Goal: Use online tool/utility: Utilize a website feature to perform a specific function

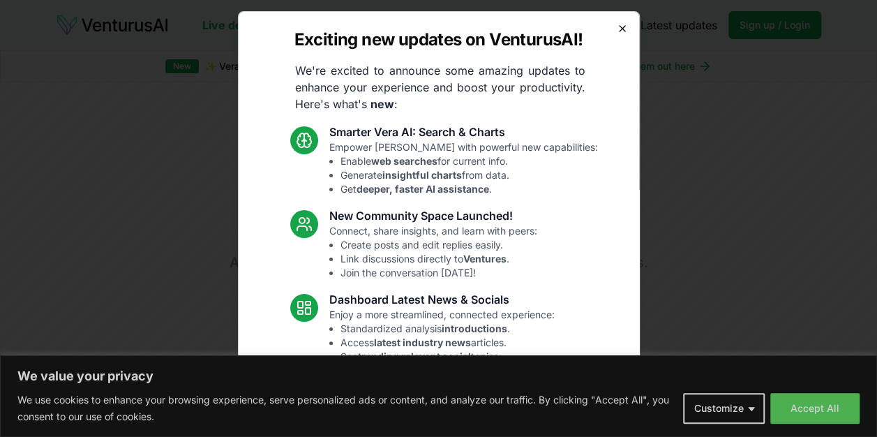
click at [617, 27] on icon "button" at bounding box center [622, 28] width 11 height 11
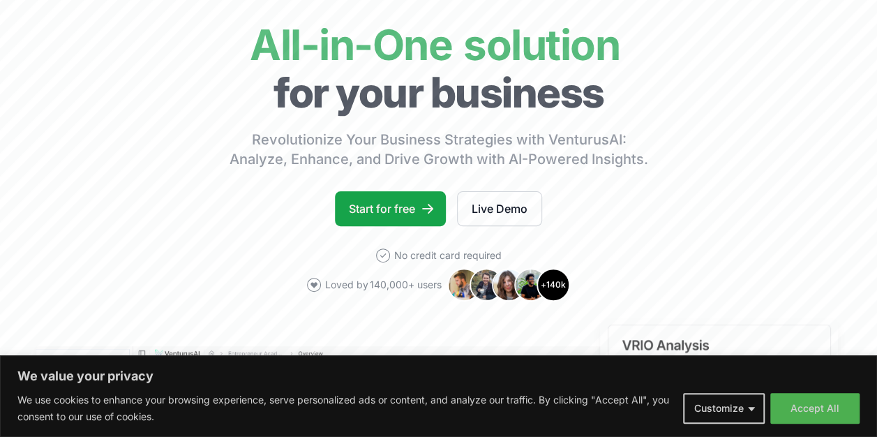
scroll to position [105, 0]
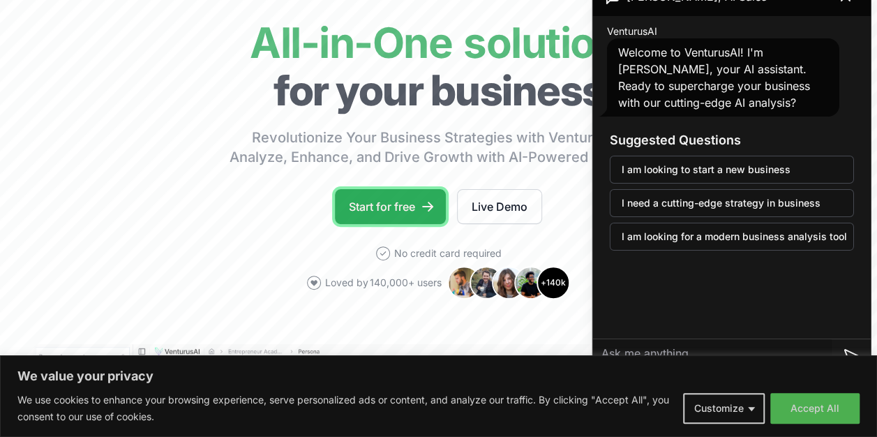
click at [360, 196] on link "Start for free" at bounding box center [390, 206] width 111 height 35
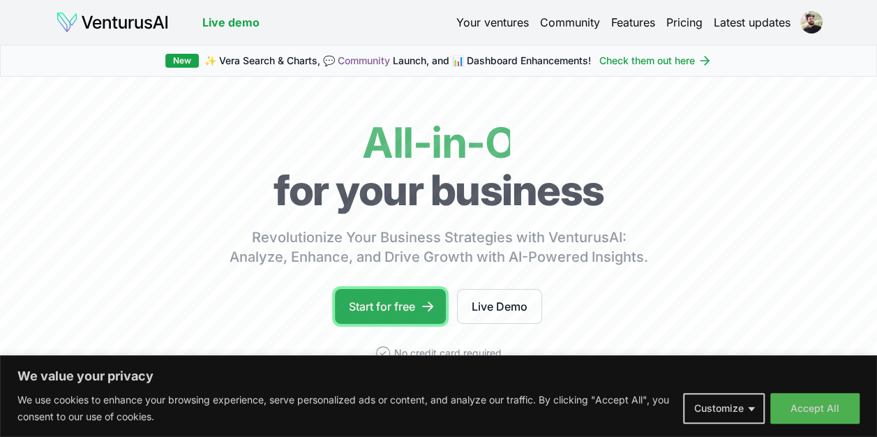
click at [392, 306] on link "Start for free" at bounding box center [390, 306] width 111 height 35
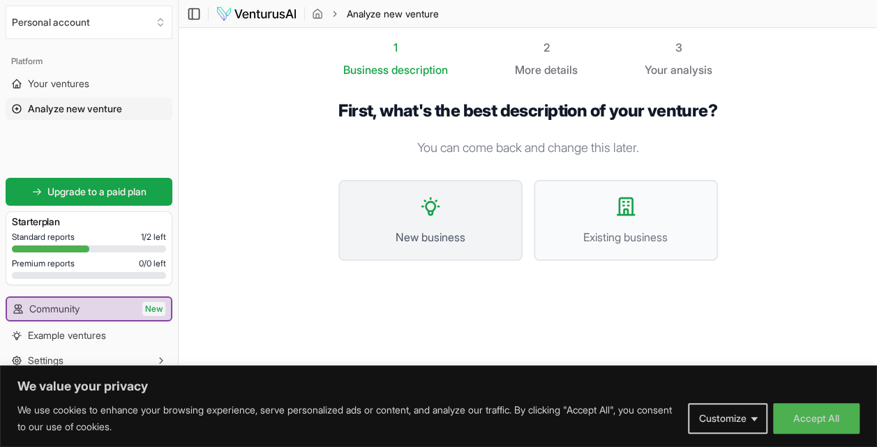
click at [428, 218] on icon at bounding box center [430, 206] width 22 height 22
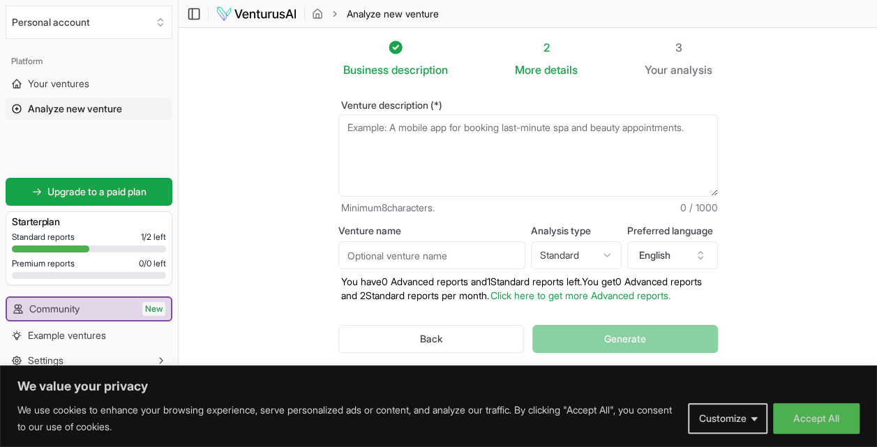
click at [414, 177] on textarea "Venture description (*)" at bounding box center [528, 155] width 380 height 82
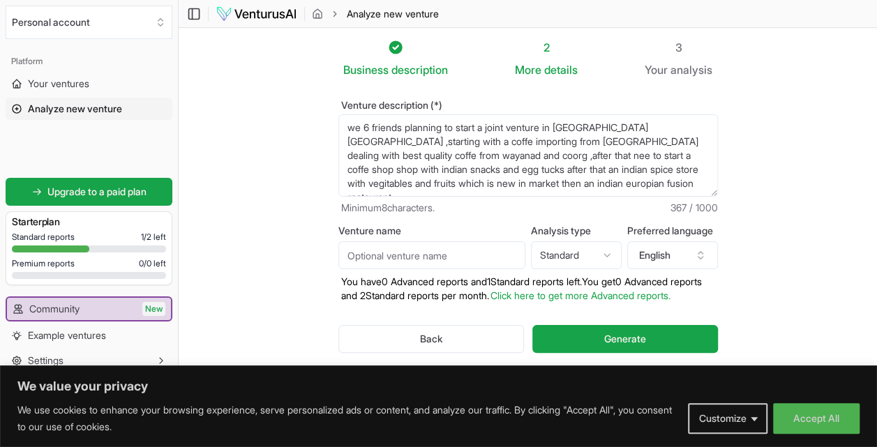
scroll to position [7, 0]
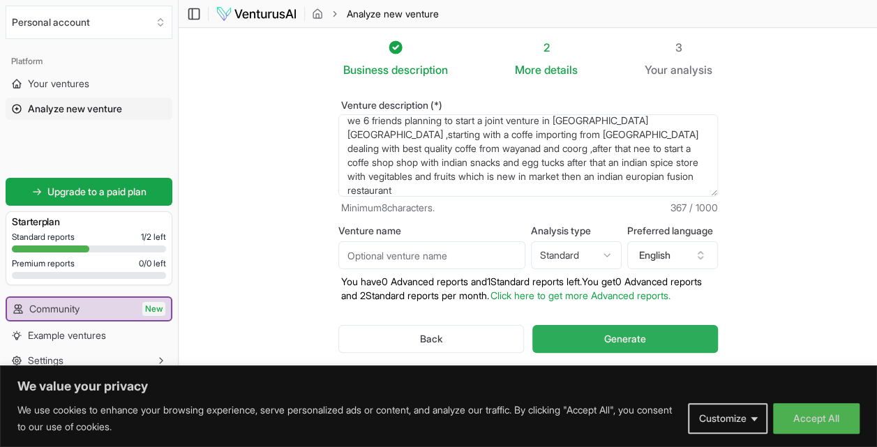
type textarea "we 6 friends planning to start a joint venture in slovenia maribor ,starting wi…"
click at [583, 352] on button "Generate" at bounding box center [624, 339] width 185 height 28
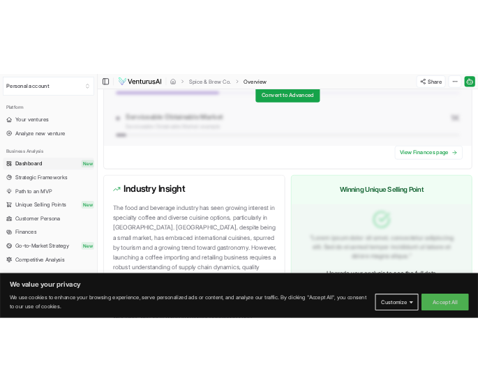
scroll to position [1376, 0]
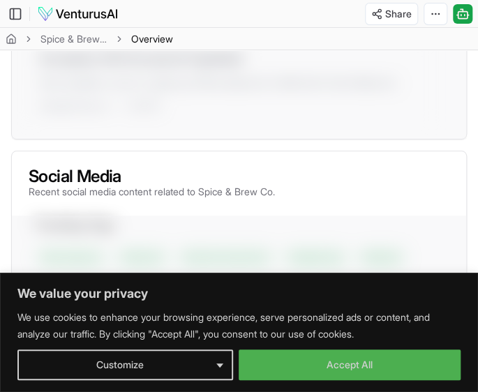
click at [381, 387] on div "We value your privacy We use cookies to enhance your browsing experience, serve…" at bounding box center [239, 332] width 478 height 119
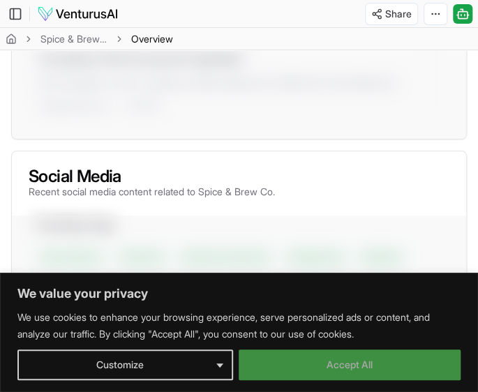
click at [386, 365] on button "Accept All" at bounding box center [350, 365] width 223 height 31
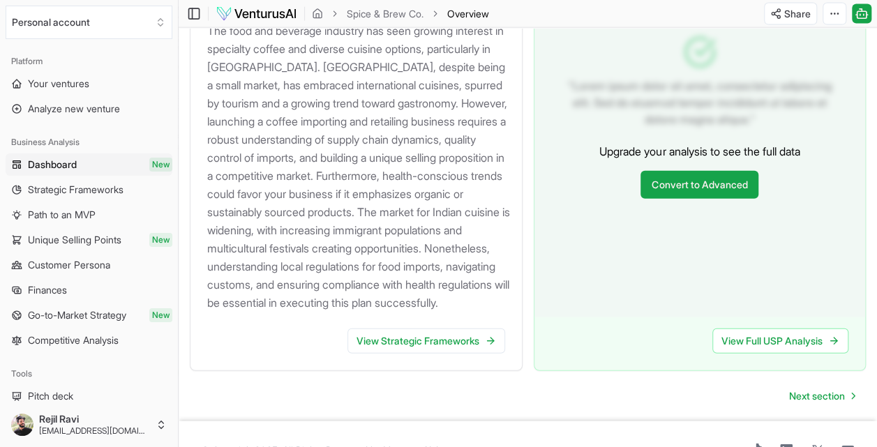
scroll to position [1638, 0]
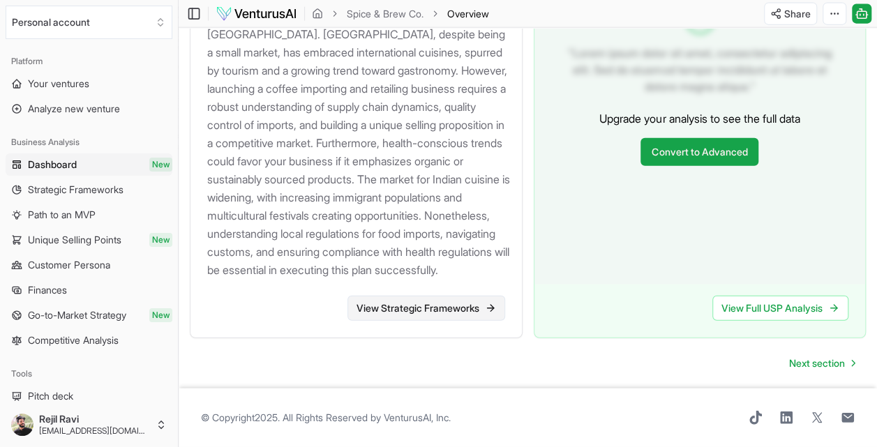
click at [472, 310] on link "View Strategic Frameworks" at bounding box center [426, 308] width 158 height 25
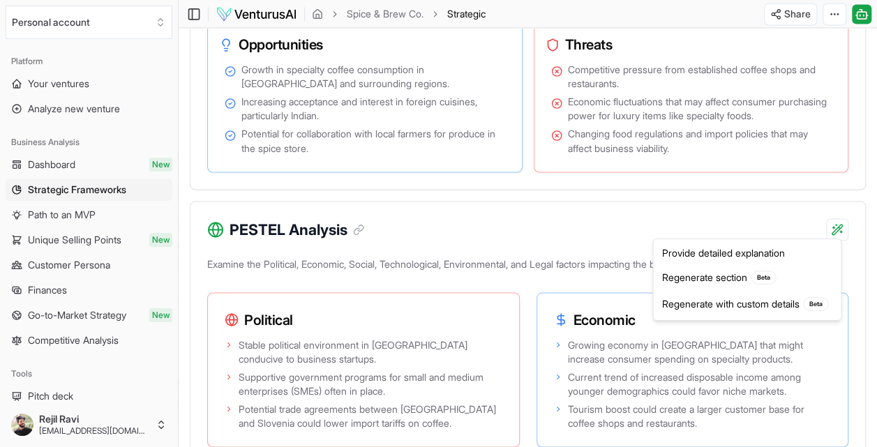
scroll to position [1178, 0]
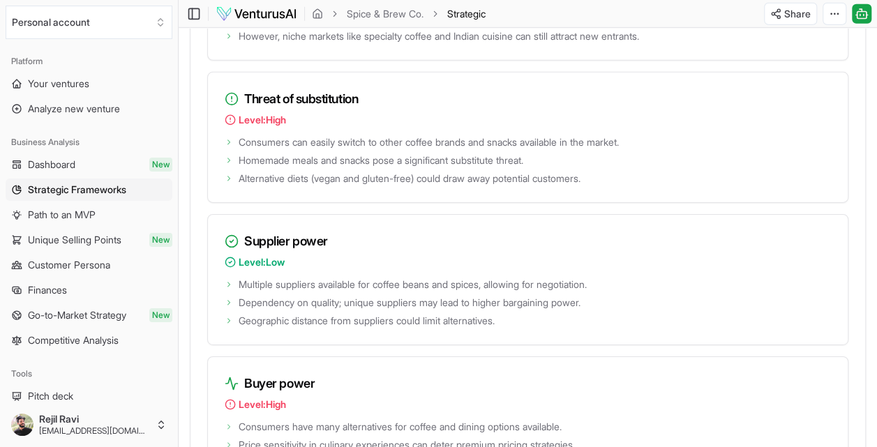
scroll to position [2173, 0]
